Goal: Obtain resource: Download file/media

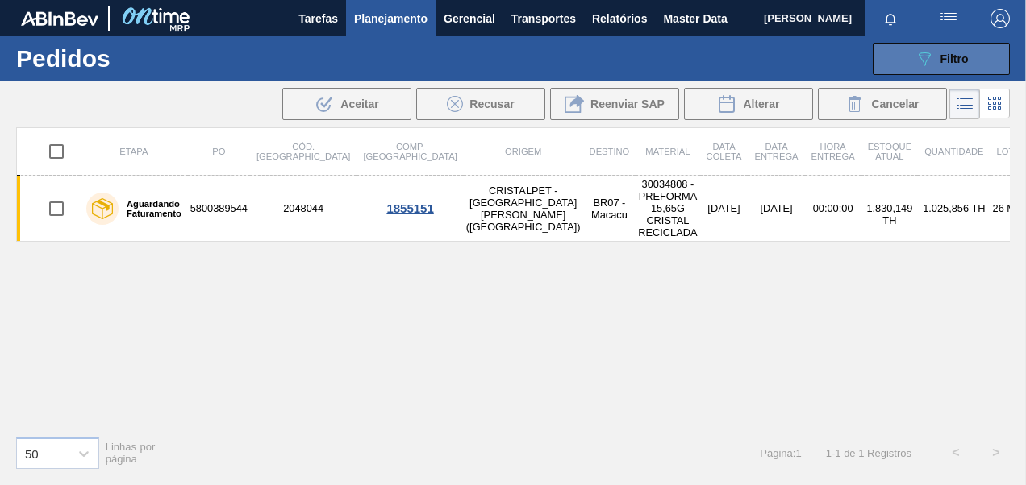
click at [932, 68] on icon "089F7B8B-B2A5-4AFE-B5C0-19BA573D28AC" at bounding box center [923, 58] width 19 height 19
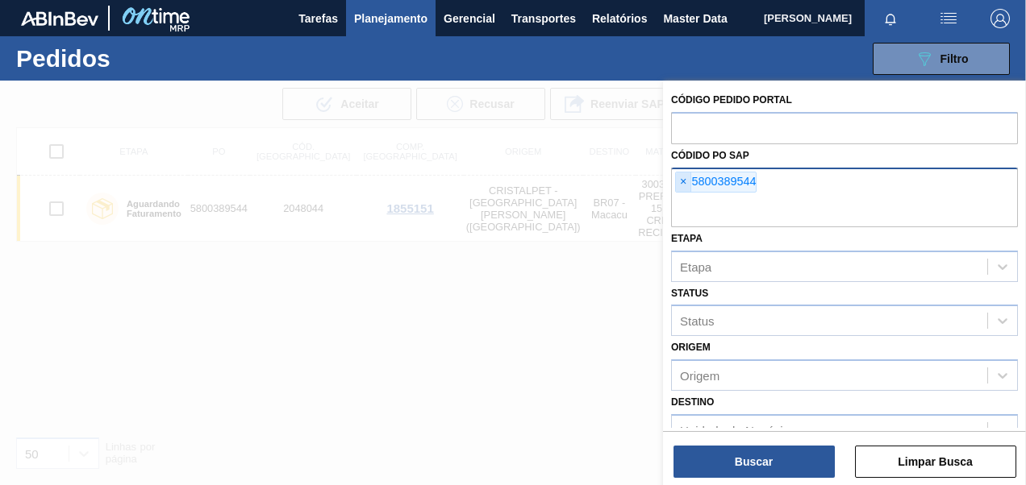
click at [680, 179] on span "×" at bounding box center [683, 182] width 15 height 19
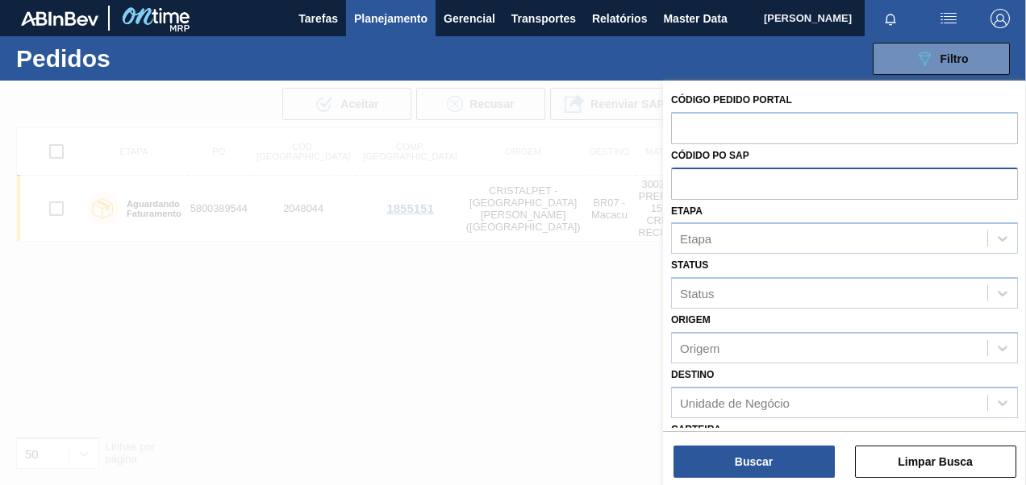
paste input "5800389554"
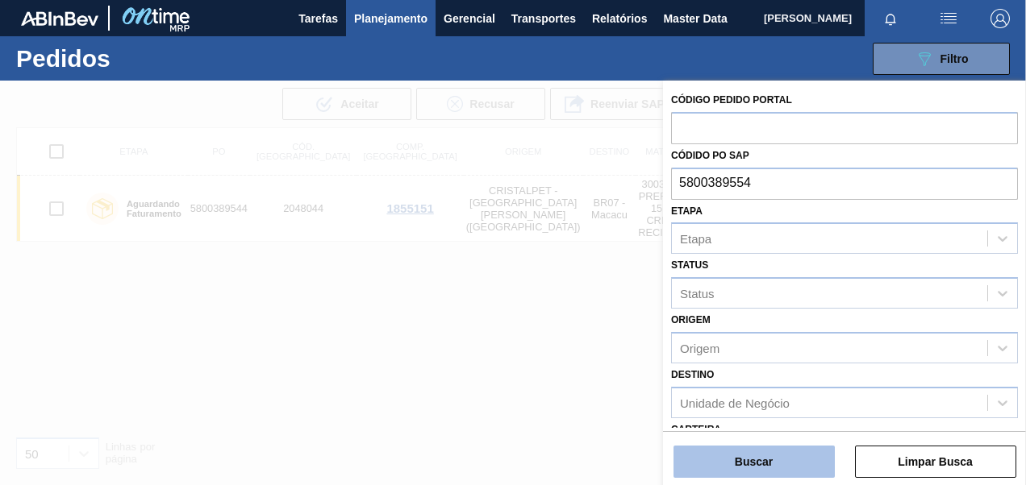
type input "5800389554"
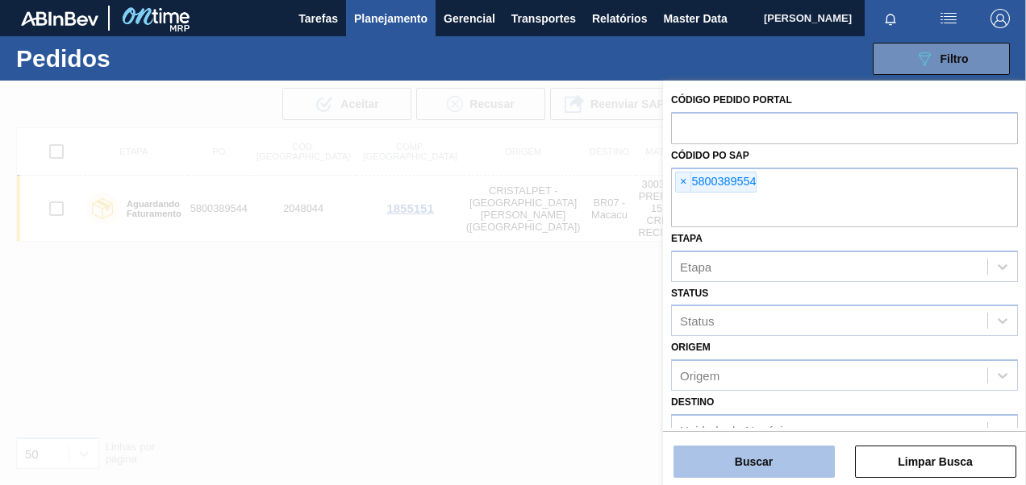
click at [790, 460] on button "Buscar" at bounding box center [753, 462] width 161 height 32
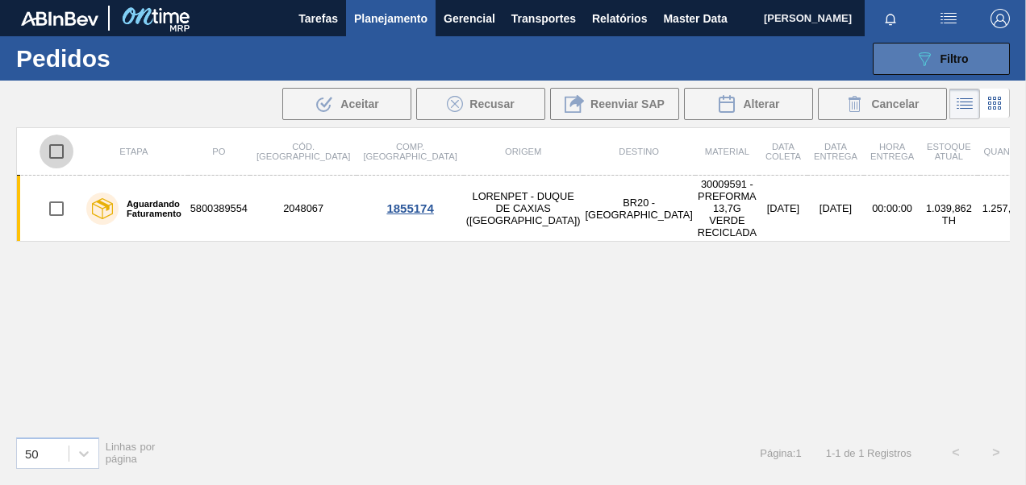
click at [937, 71] on button "089F7B8B-B2A5-4AFE-B5C0-19BA573D28AC Filtro" at bounding box center [940, 59] width 137 height 32
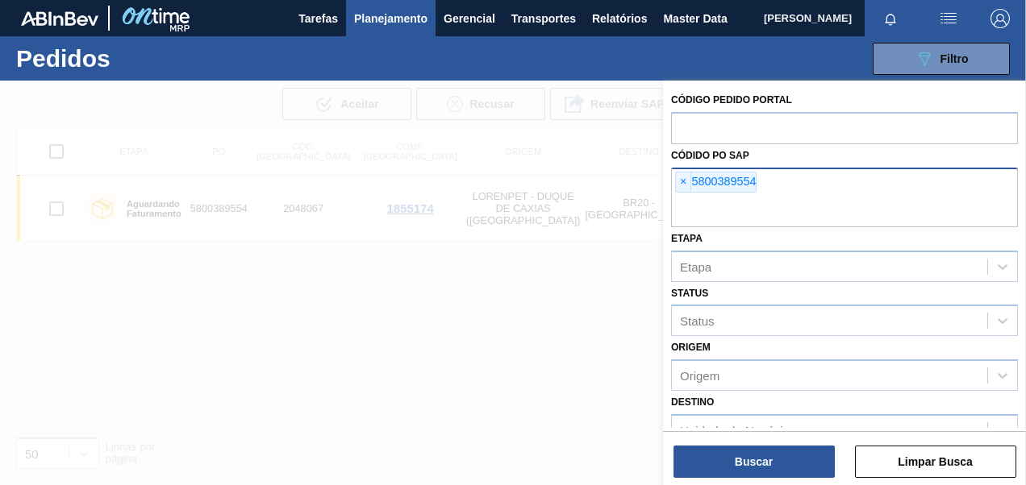
click at [679, 176] on span "×" at bounding box center [683, 182] width 15 height 19
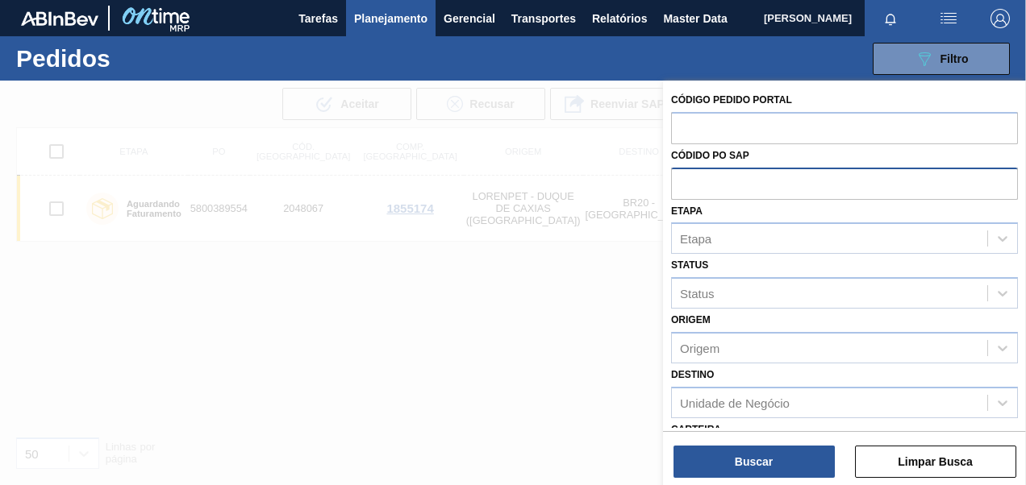
paste input "5800389565"
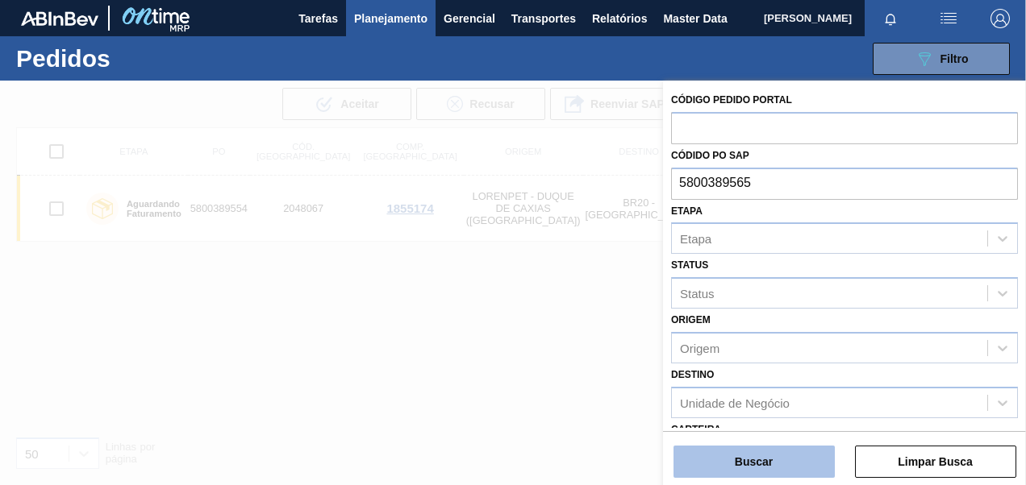
type input "5800389565"
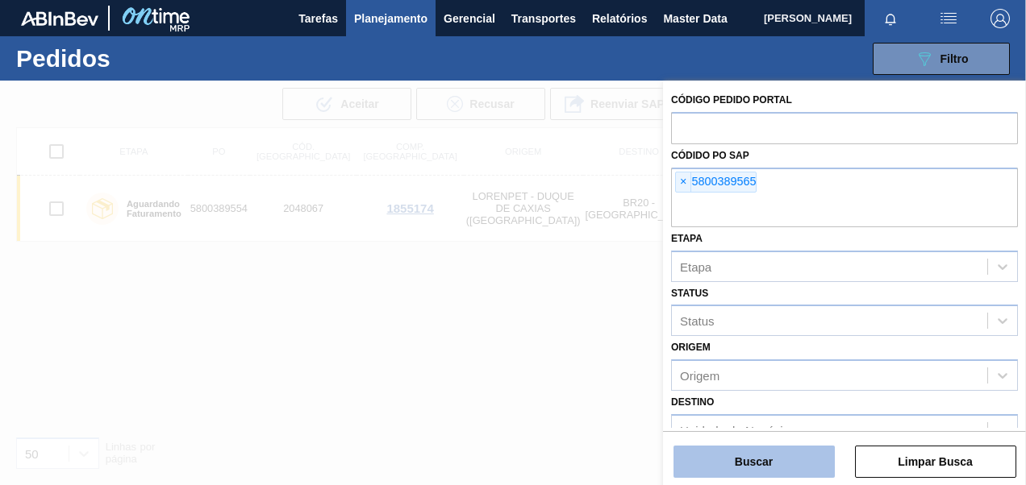
click at [797, 457] on button "Buscar" at bounding box center [753, 462] width 161 height 32
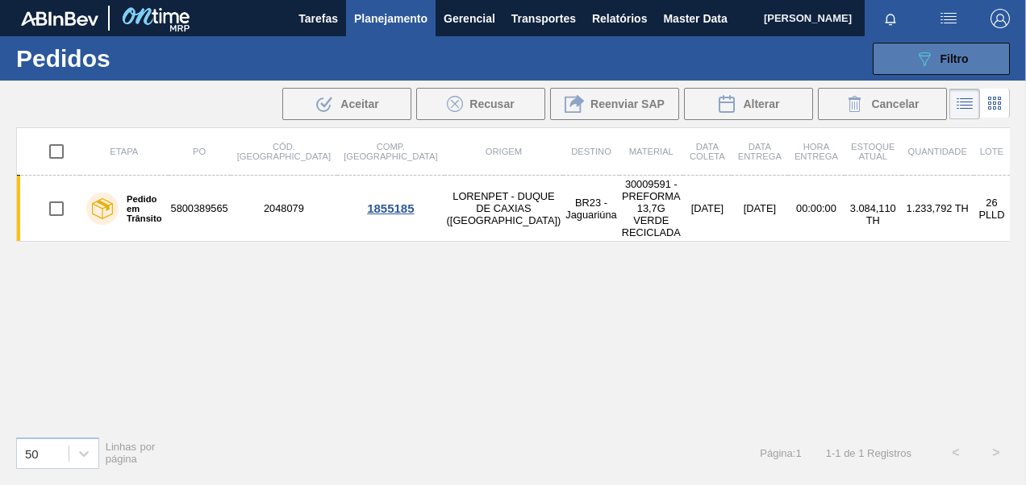
click at [916, 58] on icon "089F7B8B-B2A5-4AFE-B5C0-19BA573D28AC" at bounding box center [923, 58] width 19 height 19
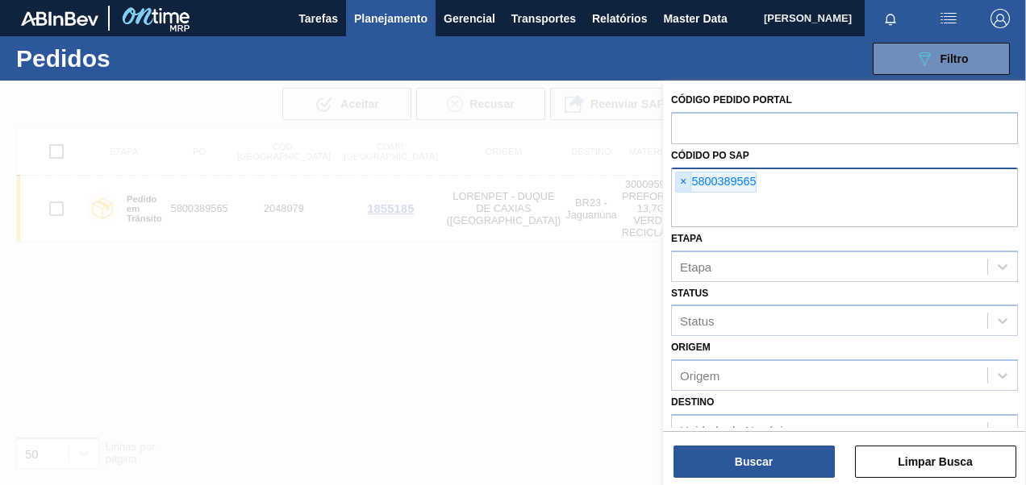
click at [684, 179] on span "×" at bounding box center [683, 182] width 15 height 19
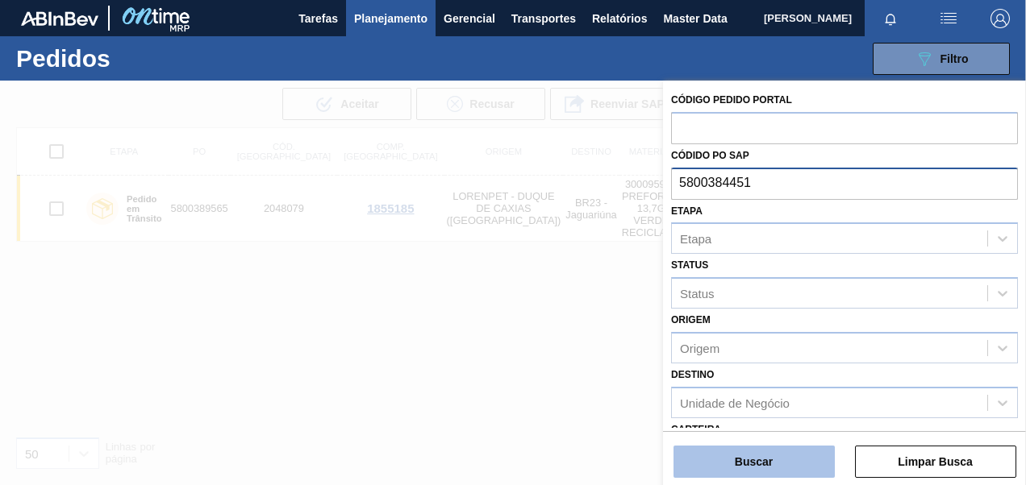
type input "5800384451"
click at [770, 473] on button "Buscar" at bounding box center [753, 462] width 161 height 32
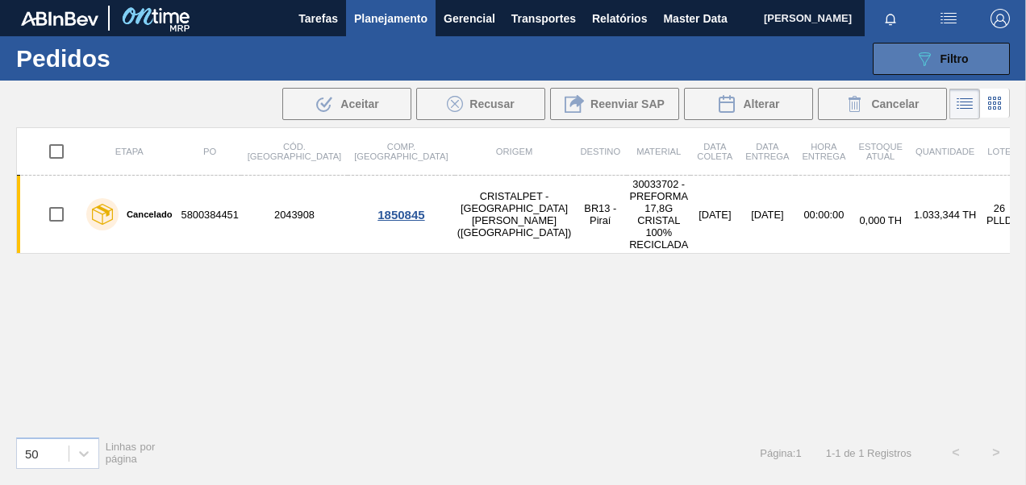
click at [914, 53] on icon "089F7B8B-B2A5-4AFE-B5C0-19BA573D28AC" at bounding box center [923, 58] width 19 height 19
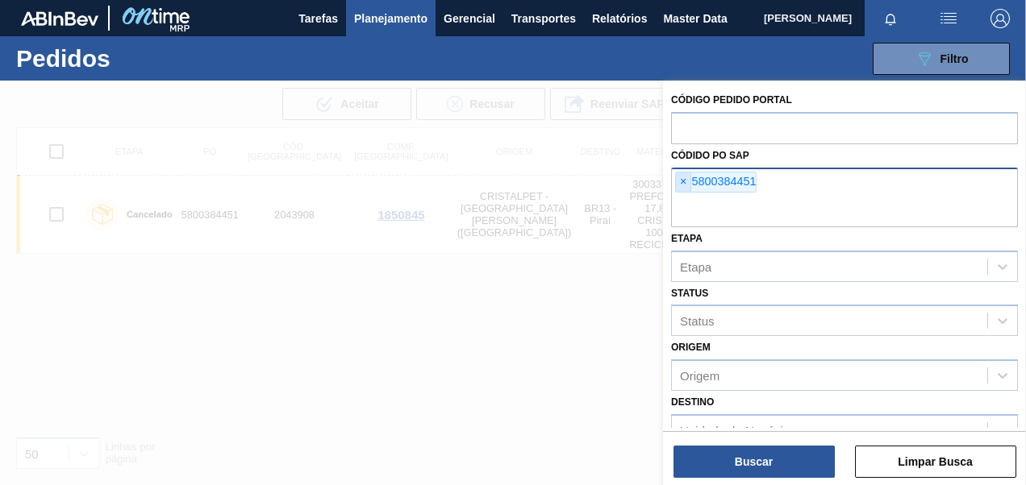
click at [682, 179] on span "×" at bounding box center [683, 182] width 15 height 19
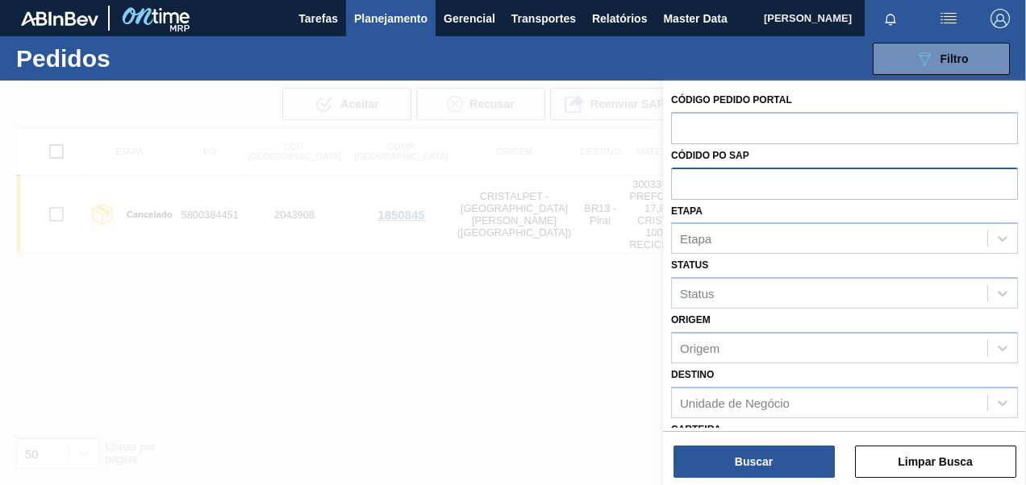
paste input "5800395014"
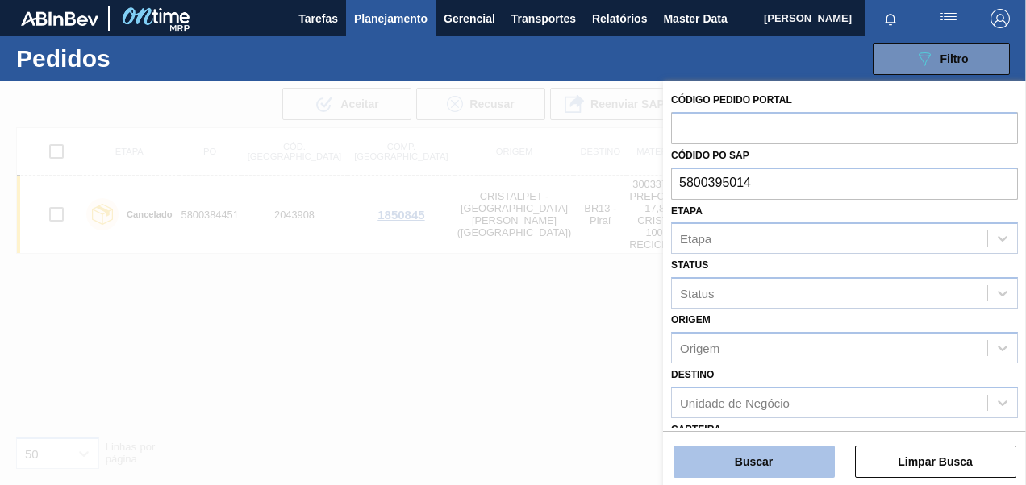
type input "5800395014"
click at [755, 455] on button "Buscar" at bounding box center [753, 462] width 161 height 32
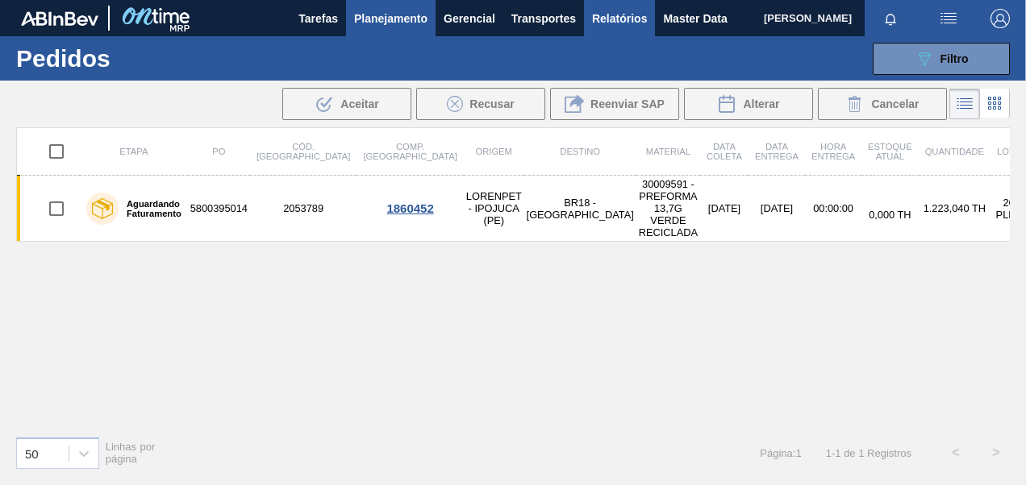
click at [632, 20] on span "Relatórios" at bounding box center [619, 18] width 55 height 19
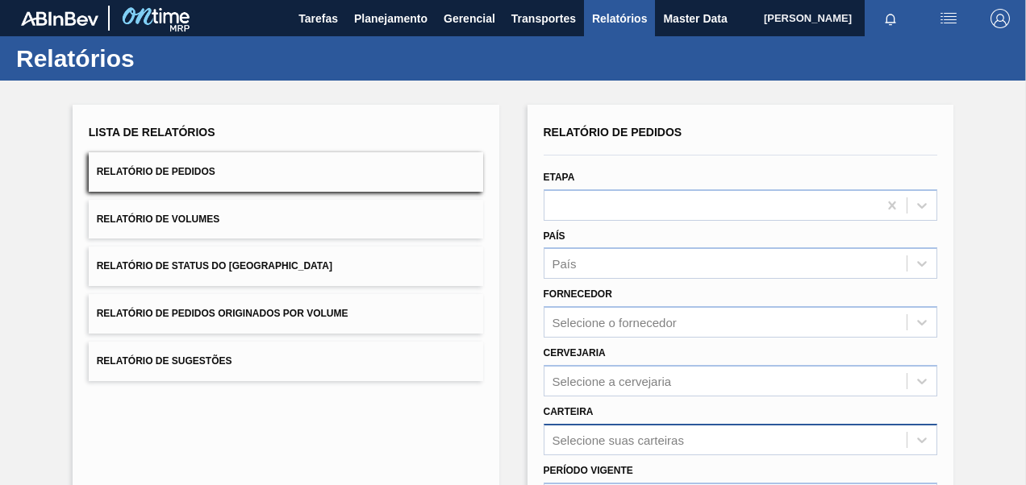
scroll to position [161, 0]
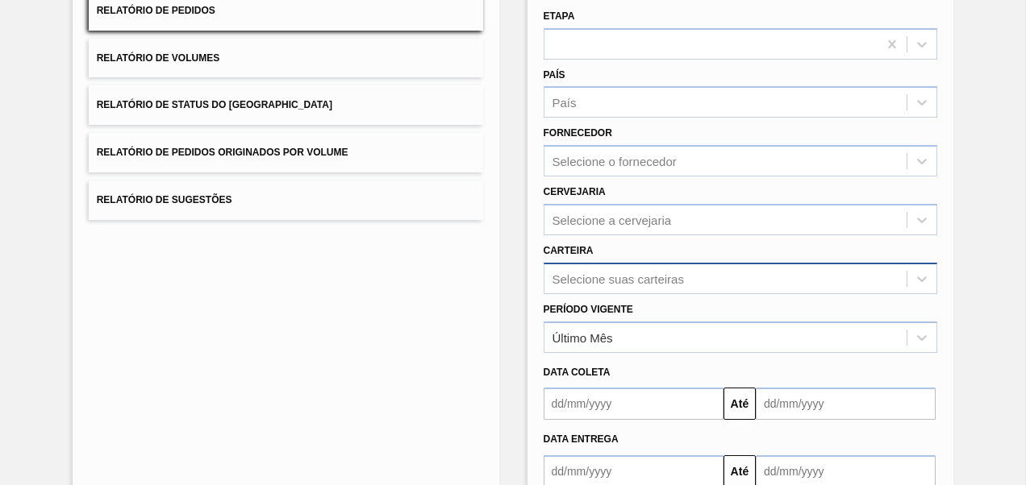
click at [610, 273] on div "Selecione suas carteiras" at bounding box center [740, 278] width 394 height 31
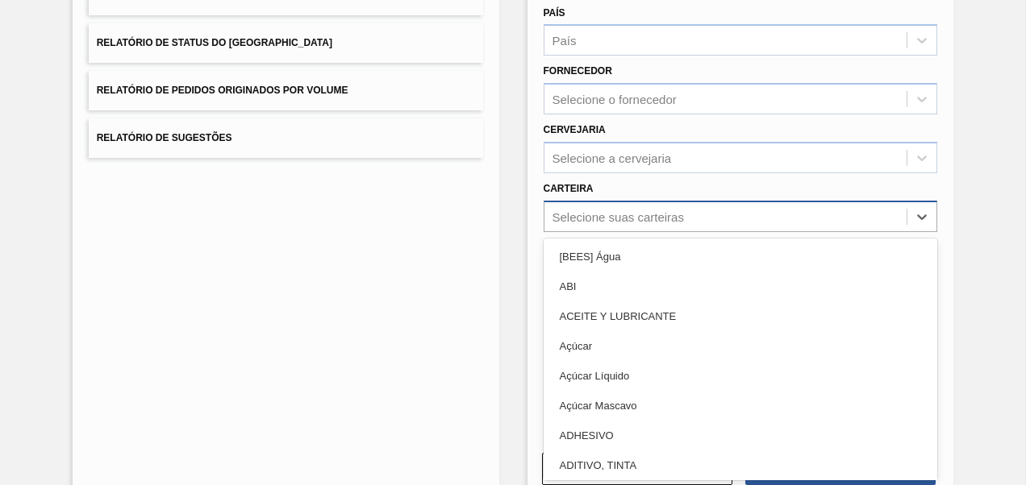
click at [605, 202] on div "Selecione suas carteiras" at bounding box center [740, 216] width 394 height 31
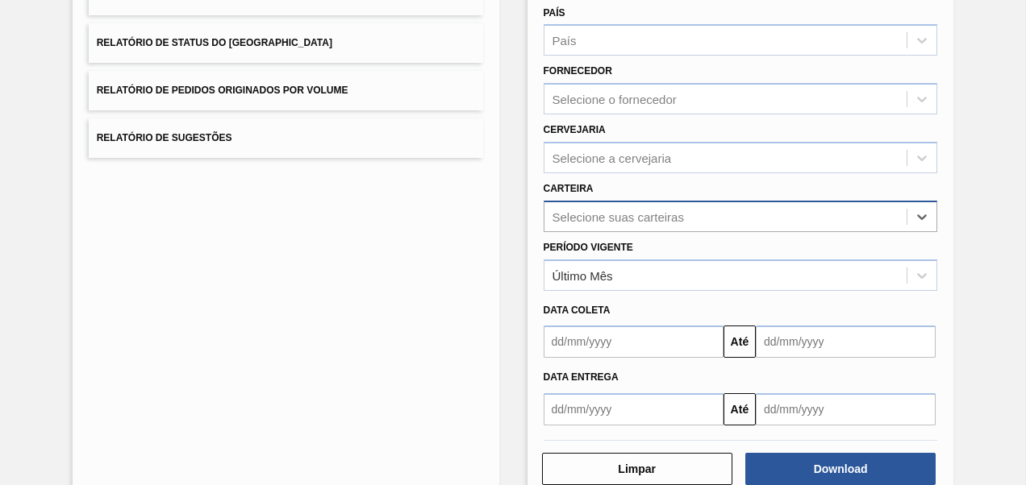
click at [603, 206] on div "Selecione suas carteiras" at bounding box center [725, 216] width 363 height 23
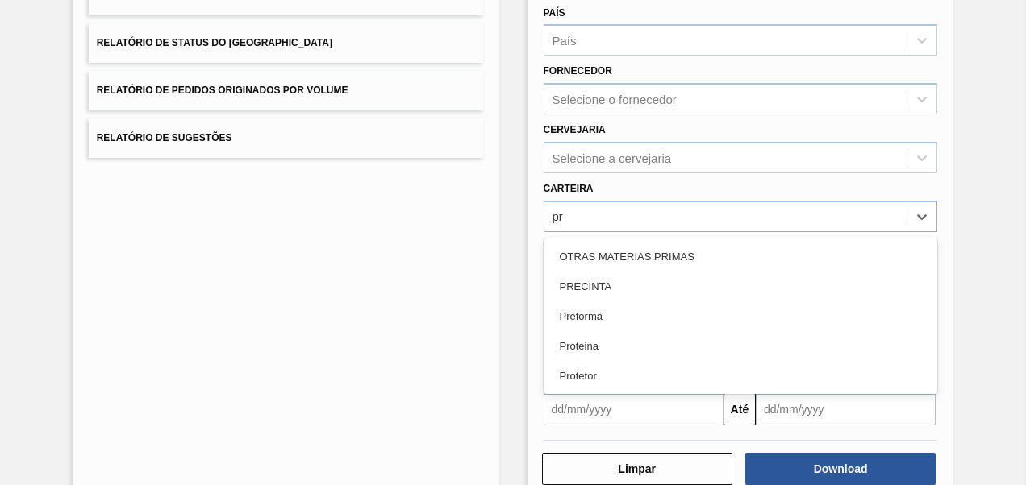
type input "pre"
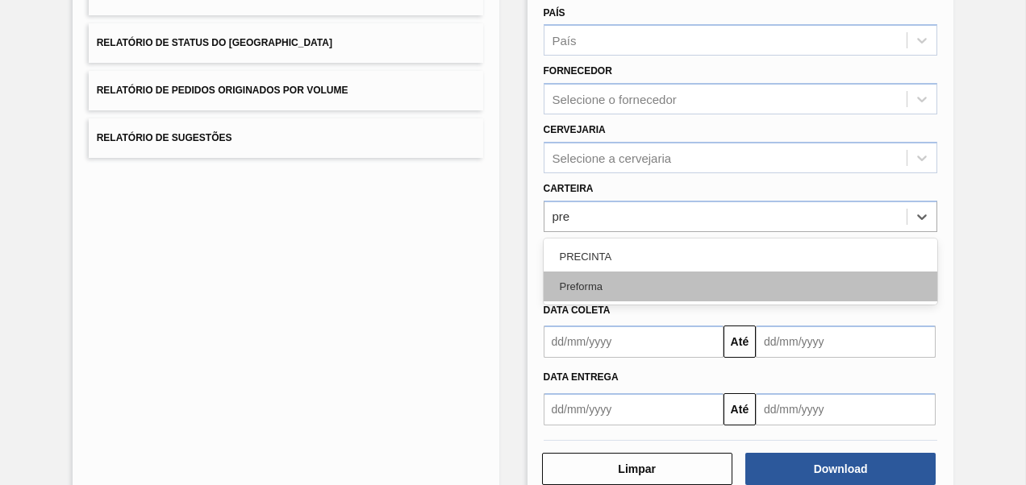
click at [582, 285] on div "Preforma" at bounding box center [740, 287] width 394 height 30
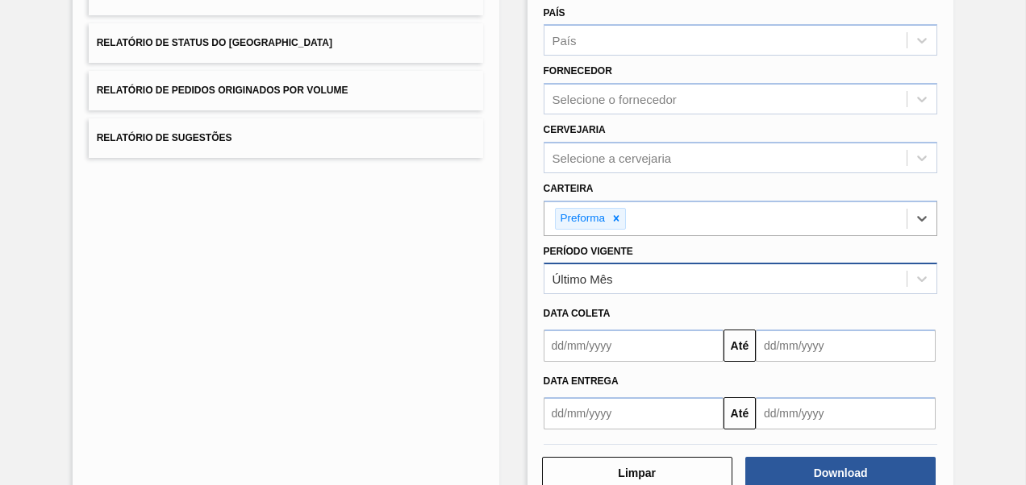
click at [619, 289] on div "Último Mês" at bounding box center [725, 279] width 363 height 23
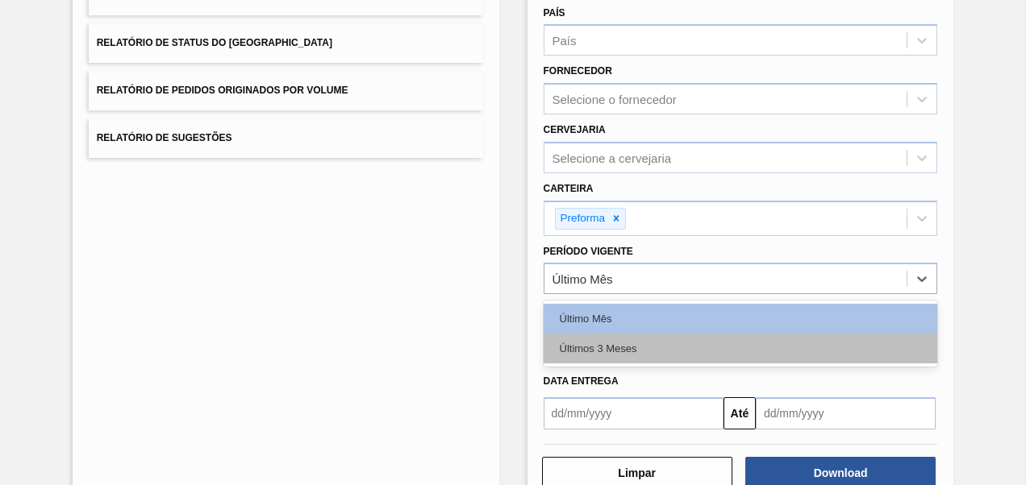
click at [618, 339] on div "Últimos 3 Meses" at bounding box center [740, 349] width 394 height 30
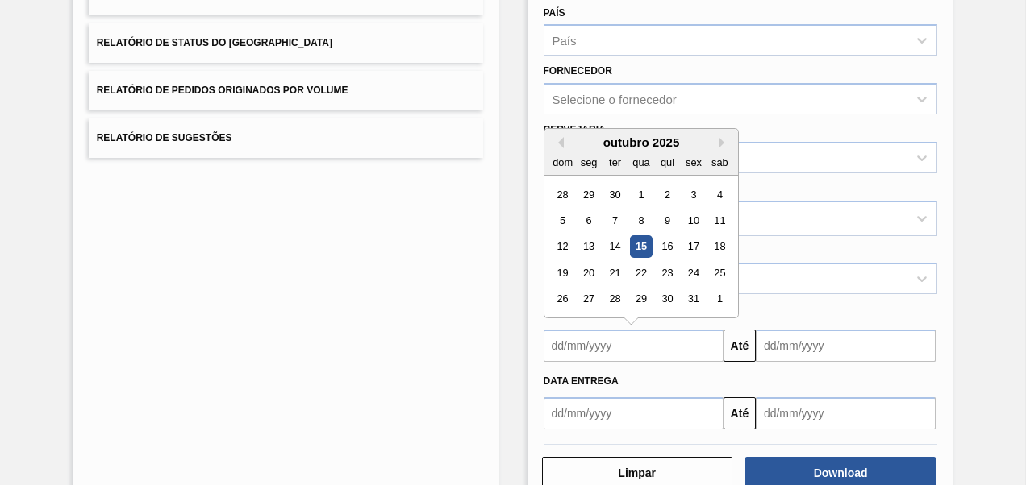
click at [618, 339] on input "text" at bounding box center [633, 346] width 180 height 32
type input "[DATE]"
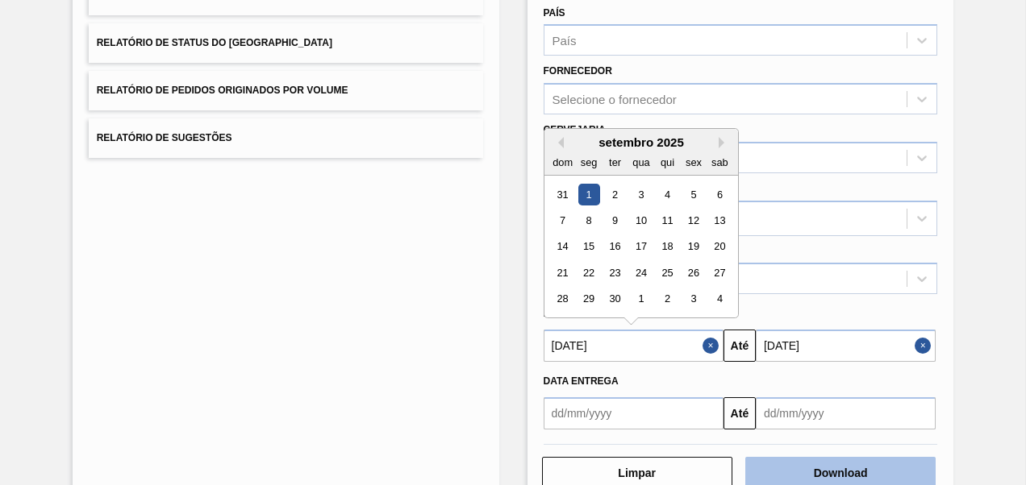
click at [826, 463] on button "Download" at bounding box center [840, 473] width 190 height 32
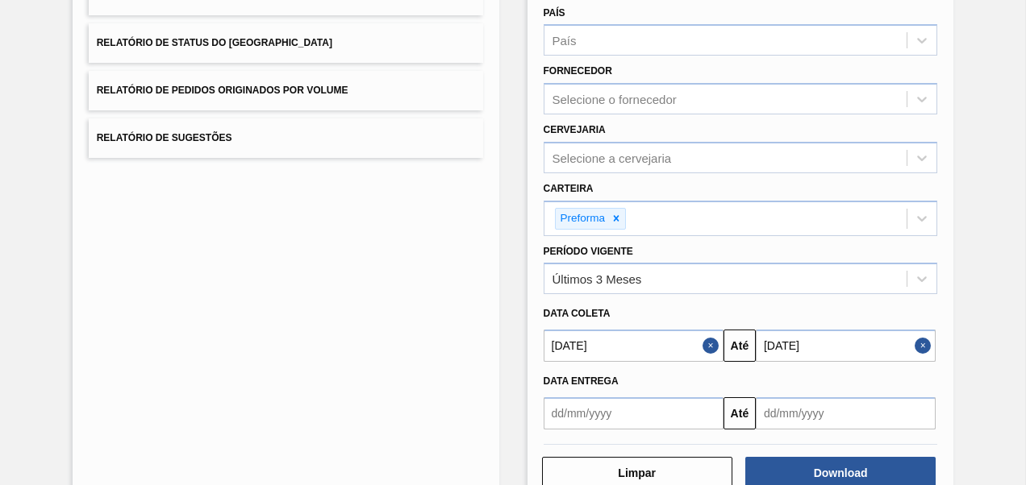
click at [484, 206] on div "Lista de Relatórios Relatório de Pedidos Relatório de Volumes Relatório de Stat…" at bounding box center [286, 194] width 427 height 626
click at [922, 343] on button "Close" at bounding box center [924, 346] width 21 height 32
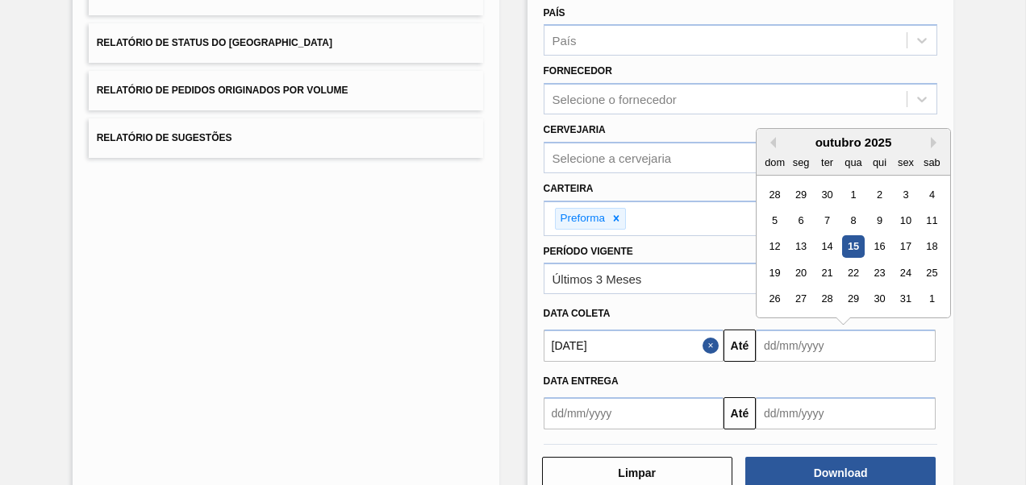
click at [872, 343] on input "text" at bounding box center [845, 346] width 180 height 32
click at [759, 156] on div "dom seg ter qua qui sex sab" at bounding box center [852, 162] width 193 height 26
click at [900, 302] on div "31" at bounding box center [905, 300] width 22 height 22
type input "[DATE]"
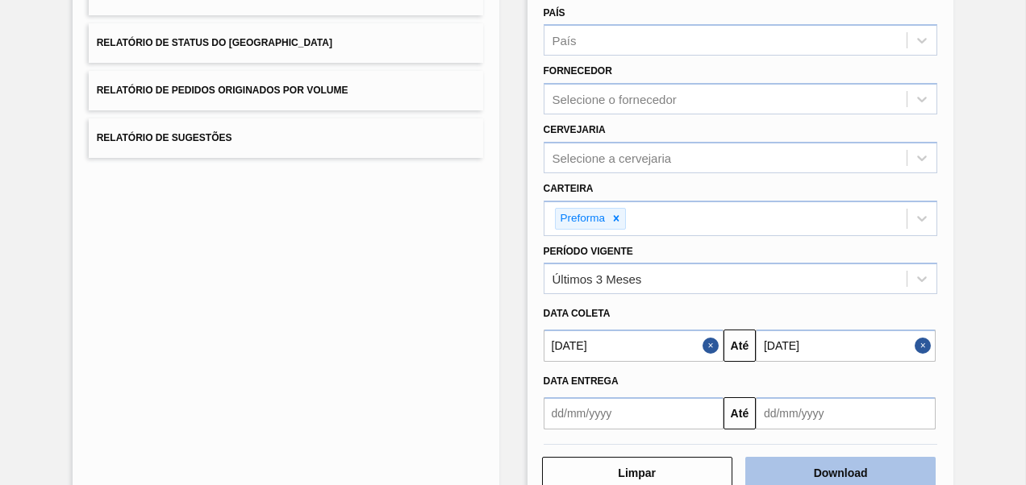
click at [828, 466] on button "Download" at bounding box center [840, 473] width 190 height 32
